Goal: Information Seeking & Learning: Learn about a topic

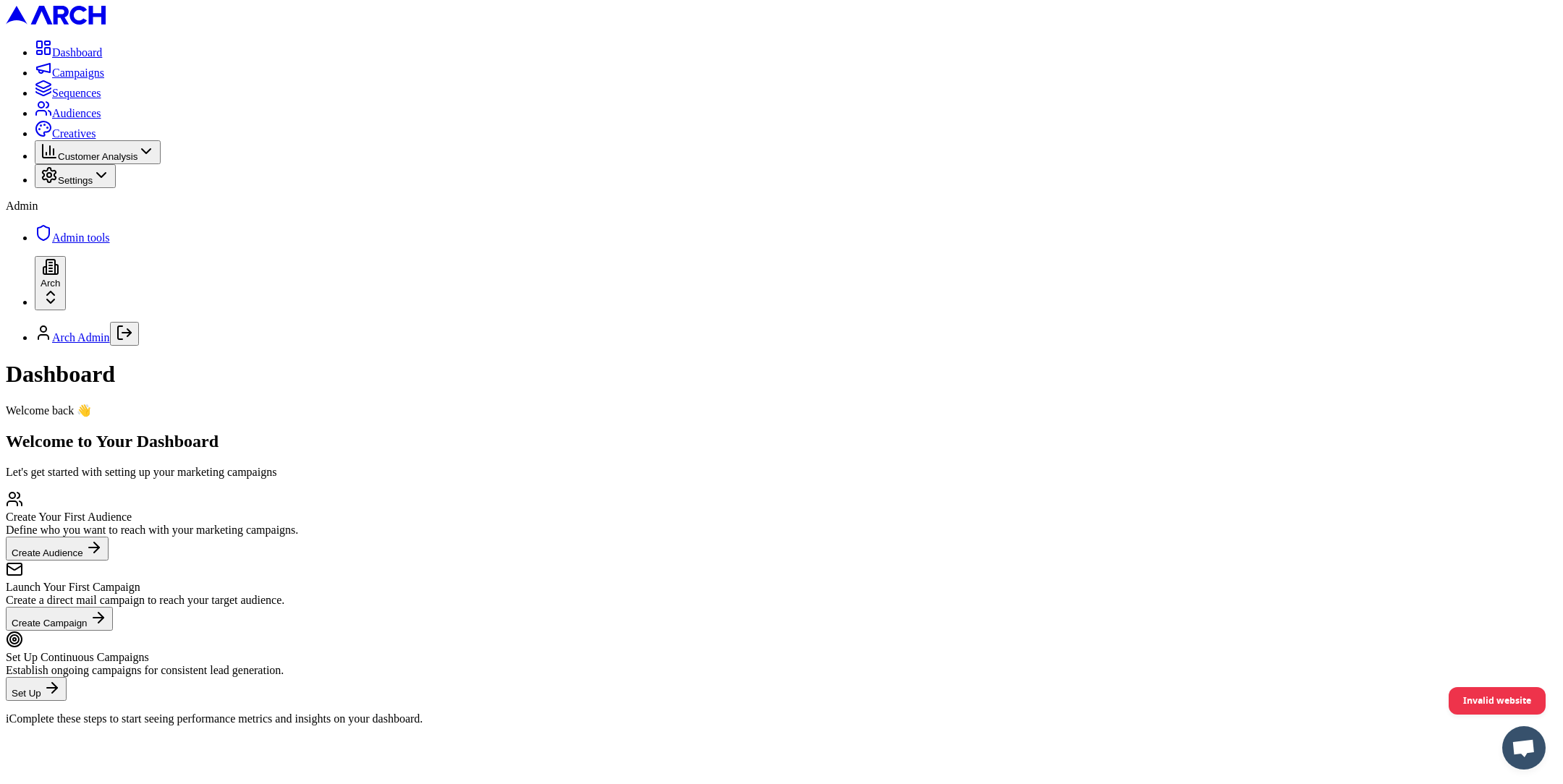
click at [139, 165] on button "Customer Analysis" at bounding box center [97, 152] width 126 height 24
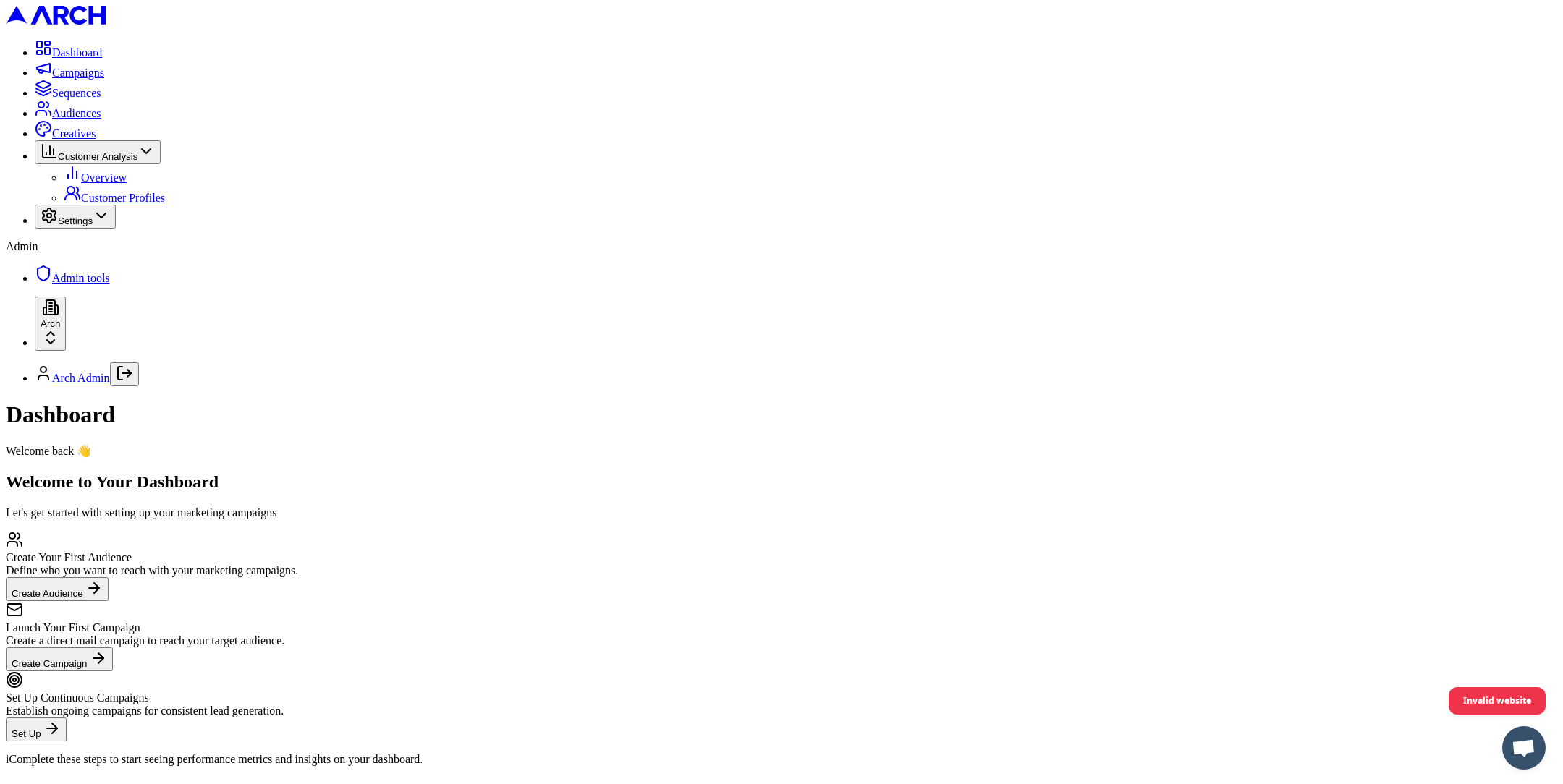
click at [127, 184] on link "Overview" at bounding box center [95, 178] width 63 height 13
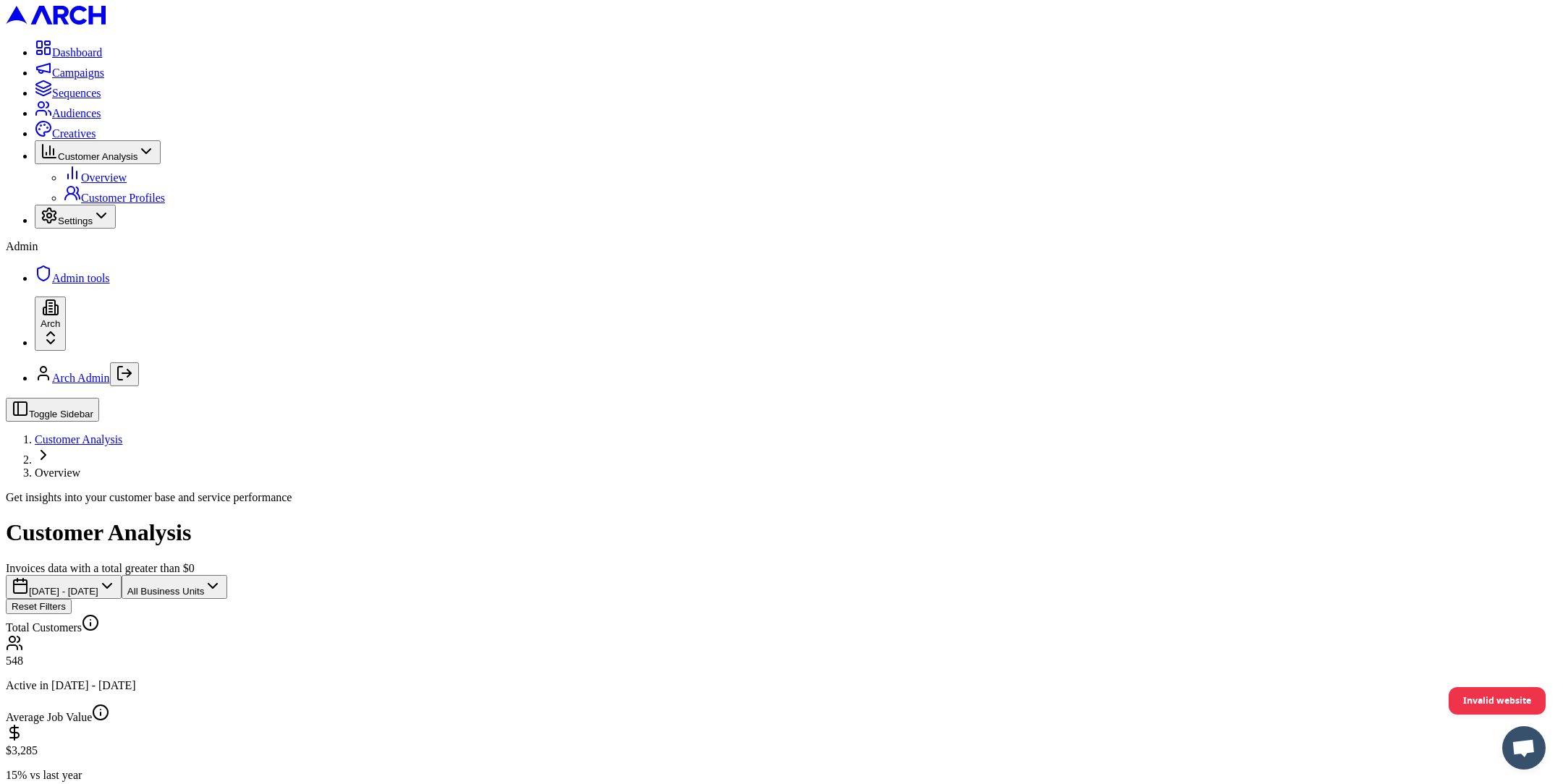
click at [99, 614] on icon at bounding box center [90, 622] width 17 height 17
click at [396, 614] on div "Total Customers" at bounding box center [781, 624] width 1551 height 20
click at [418, 217] on div "Count of unique customer locations with paid invoices (total > $0) in the selec…" at bounding box center [528, 211] width 433 height 13
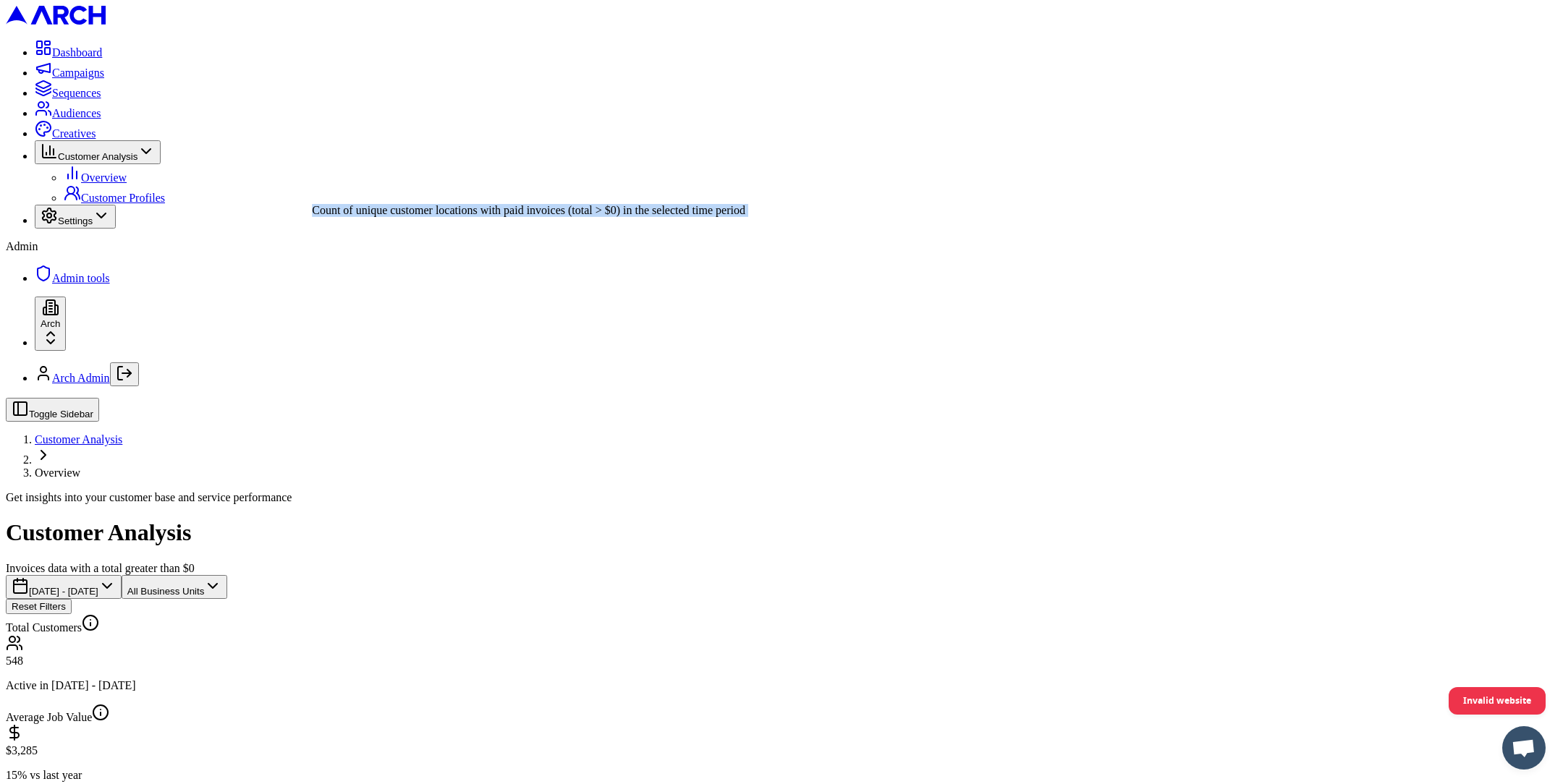
click at [418, 217] on div "Count of unique customer locations with paid invoices (total > $0) in the selec…" at bounding box center [528, 211] width 433 height 13
click at [484, 217] on div "Count of unique customer locations with paid invoices (total > $0) in the selec…" at bounding box center [528, 211] width 433 height 13
